Goal: Navigation & Orientation: Find specific page/section

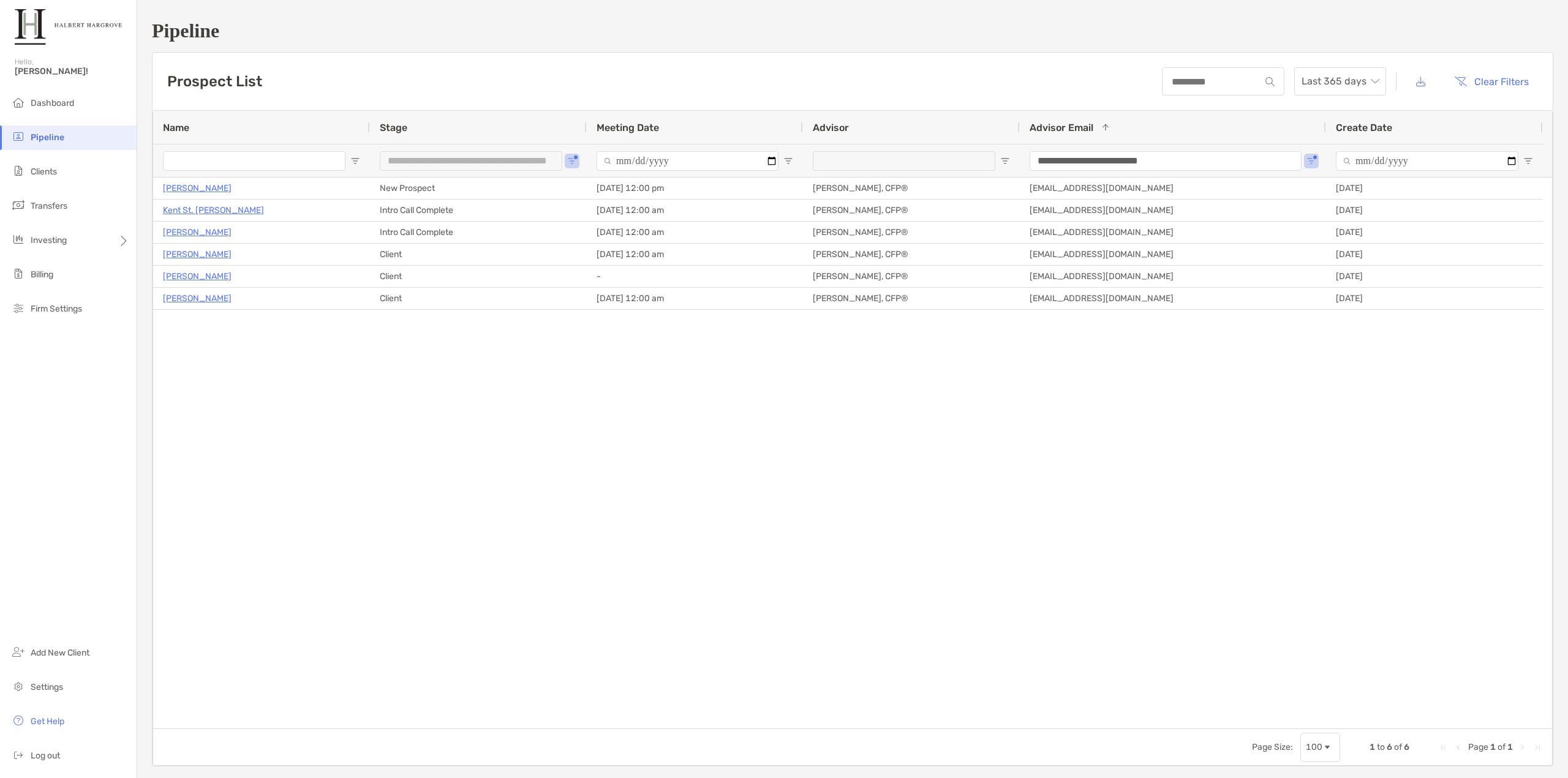
click at [371, 364] on div "Cindy Wright New Prospect 10/07/2025 - 12:00 pm Tony Delane, CFP® tdelane@halbe…" at bounding box center [852, 453] width 1399 height 551
click at [565, 162] on div "**********" at bounding box center [479, 160] width 217 height 33
click at [572, 160] on span "Open Filter Menu" at bounding box center [573, 161] width 10 height 10
click at [441, 346] on div "Cindy Wright New Prospect 10/07/2025 - 12:00 pm Tony Delane, CFP® tdelane@halbe…" at bounding box center [852, 453] width 1399 height 551
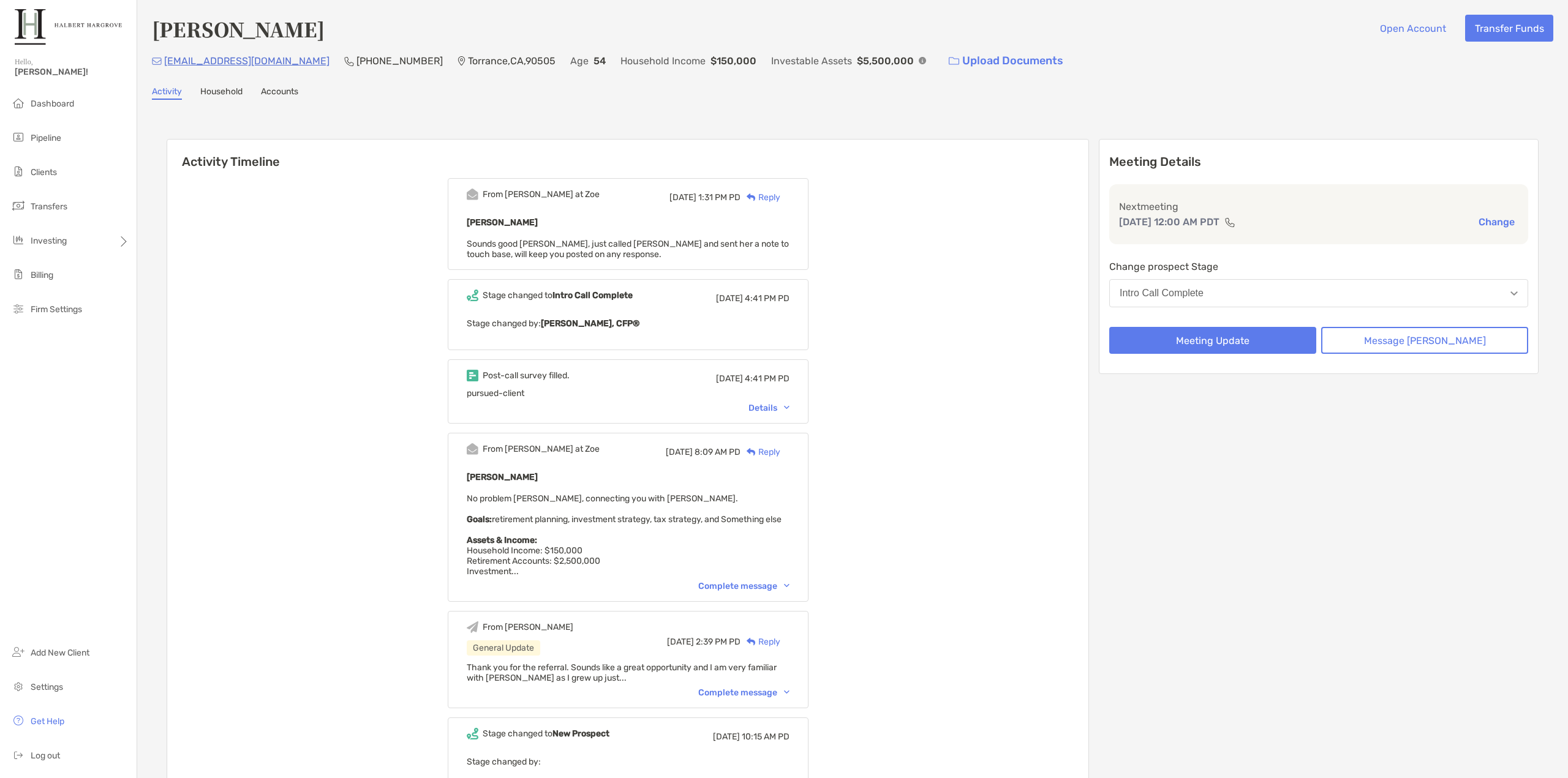
click at [963, 106] on div "[PERSON_NAME] Open Account Transfer Funds [EMAIL_ADDRESS][DOMAIN_NAME] (310) 52…" at bounding box center [852, 465] width 1431 height 929
click at [954, 102] on div "[PERSON_NAME] Open Account Transfer Funds [EMAIL_ADDRESS][DOMAIN_NAME] (310) 52…" at bounding box center [852, 465] width 1431 height 929
click at [949, 102] on div "[PERSON_NAME] Open Account Transfer Funds [EMAIL_ADDRESS][DOMAIN_NAME] (310) 52…" at bounding box center [852, 465] width 1431 height 929
click at [949, 102] on div "[PERSON_NAME] Open Account Transfer Funds [EMAIL_ADDRESS][DOMAIN_NAME] (310) 52…" at bounding box center [852, 465] width 1431 height 929
click at [947, 102] on div "[PERSON_NAME] Open Account Transfer Funds [EMAIL_ADDRESS][DOMAIN_NAME] (310) 52…" at bounding box center [852, 465] width 1431 height 929
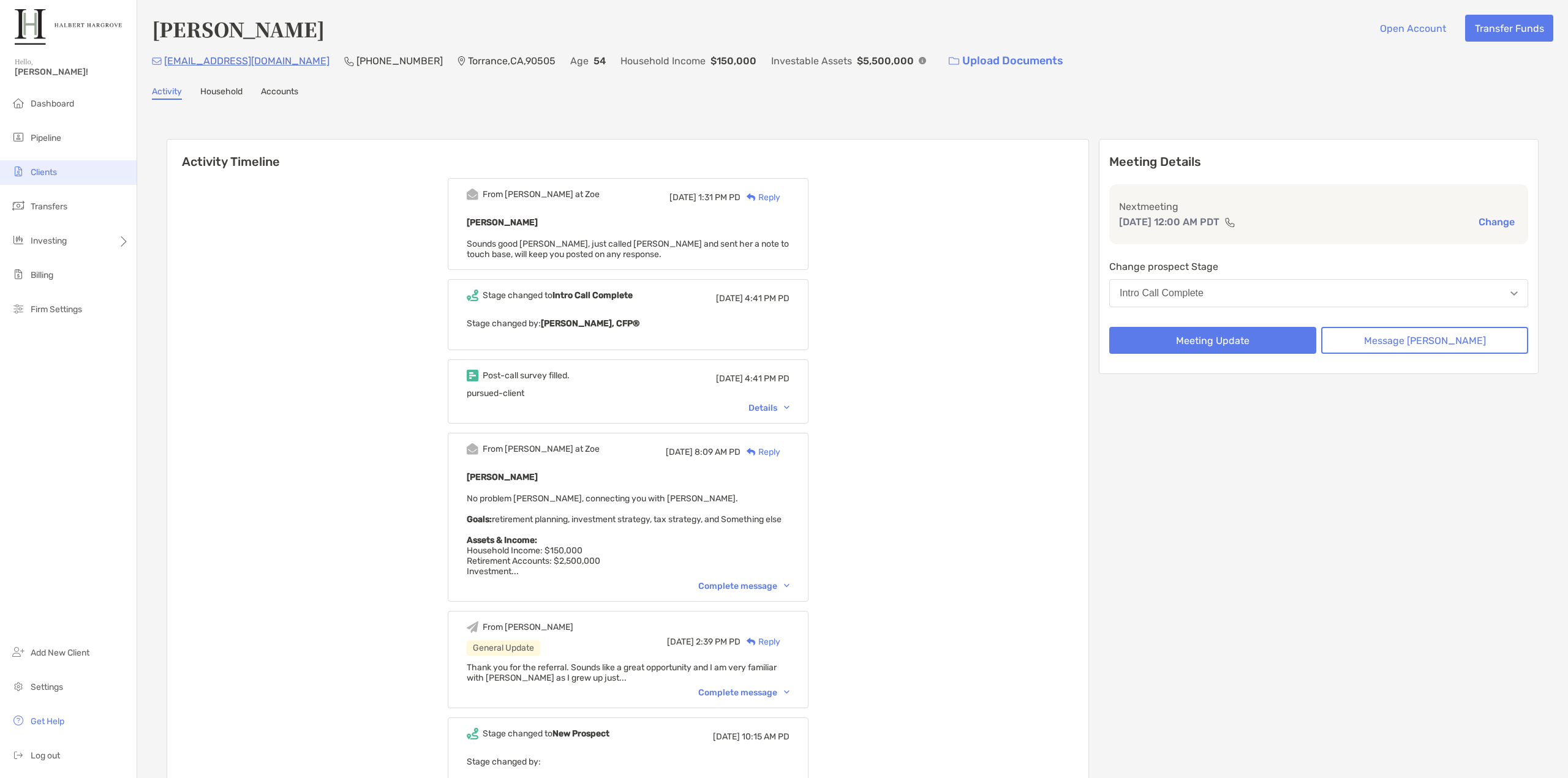
click at [59, 167] on li "Clients" at bounding box center [68, 173] width 137 height 25
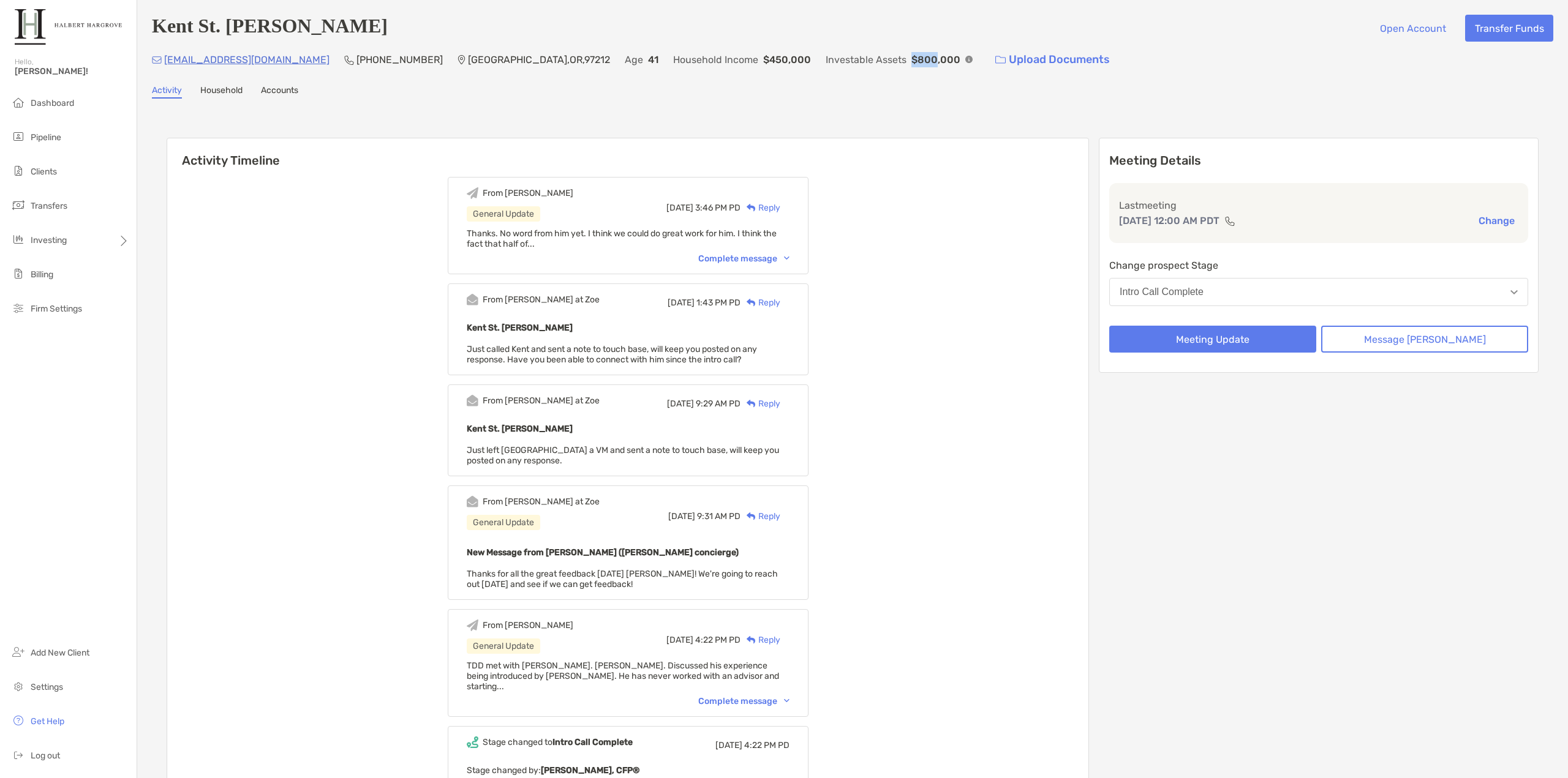
drag, startPoint x: 804, startPoint y: 59, endPoint x: 772, endPoint y: 58, distance: 32.0
click at [826, 58] on div "Investable Assets $800,000" at bounding box center [899, 60] width 147 height 26
click at [826, 66] on div "Investable Assets $800,000" at bounding box center [899, 60] width 147 height 26
drag, startPoint x: 772, startPoint y: 62, endPoint x: 672, endPoint y: 64, distance: 100.0
click at [673, 64] on div "kentstjohn@gmail.com (971) 322-5006 Portland , OR , 97212 Age 41 Household Inco…" at bounding box center [853, 60] width 1402 height 26
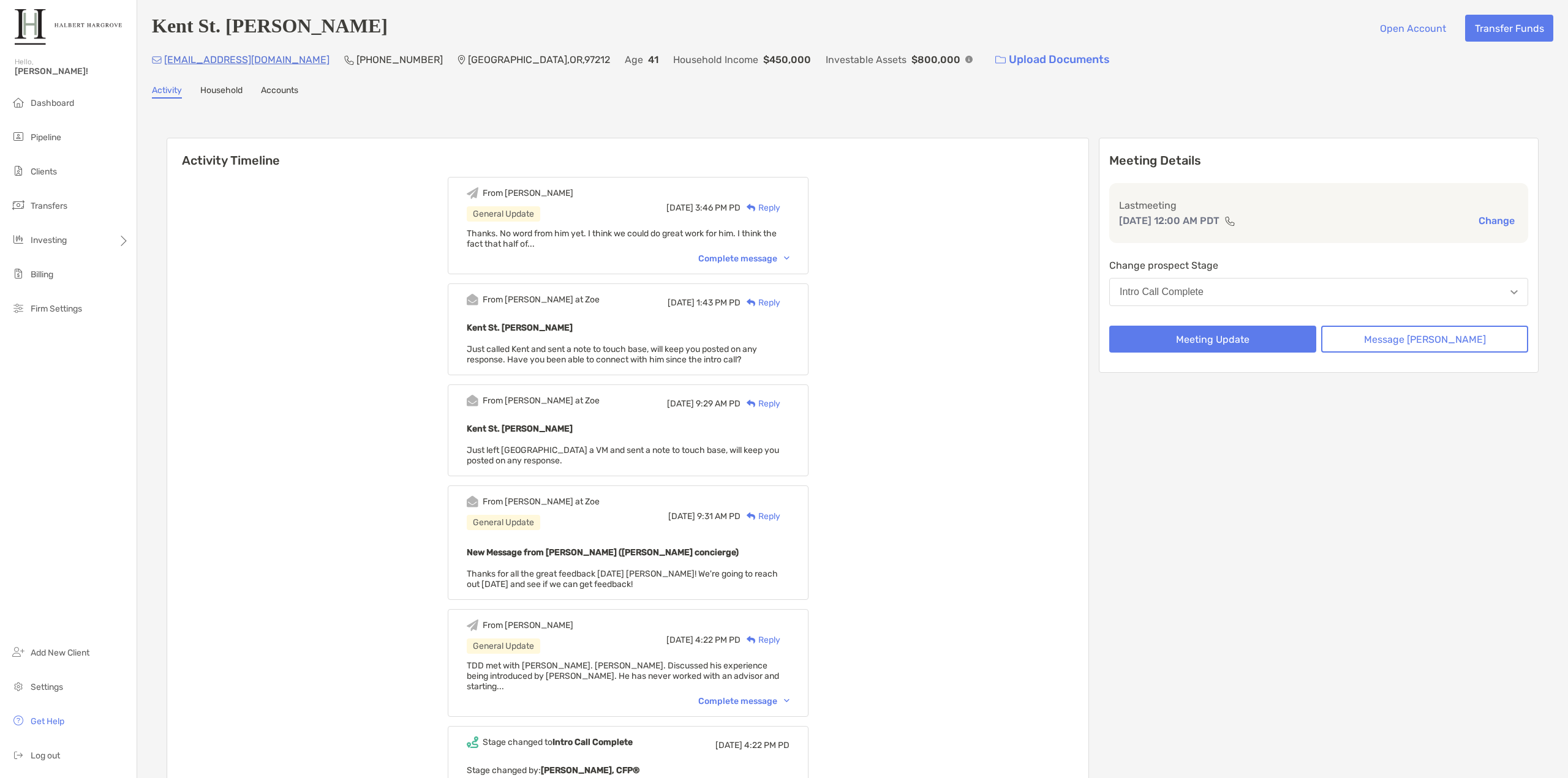
click at [763, 64] on p "$450,000" at bounding box center [787, 59] width 48 height 16
